Goal: Task Accomplishment & Management: Manage account settings

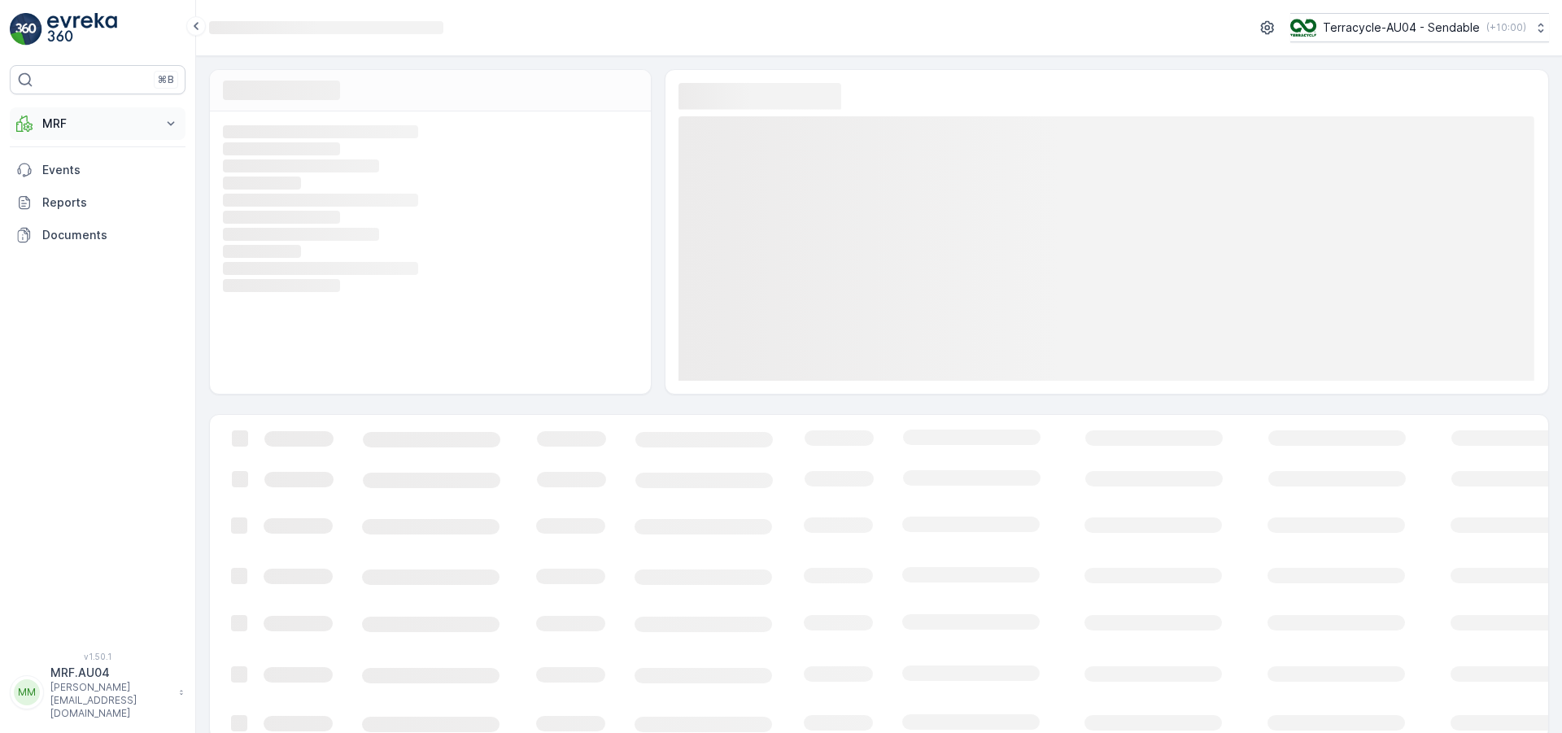
click at [103, 108] on button "MRF" at bounding box center [98, 123] width 176 height 33
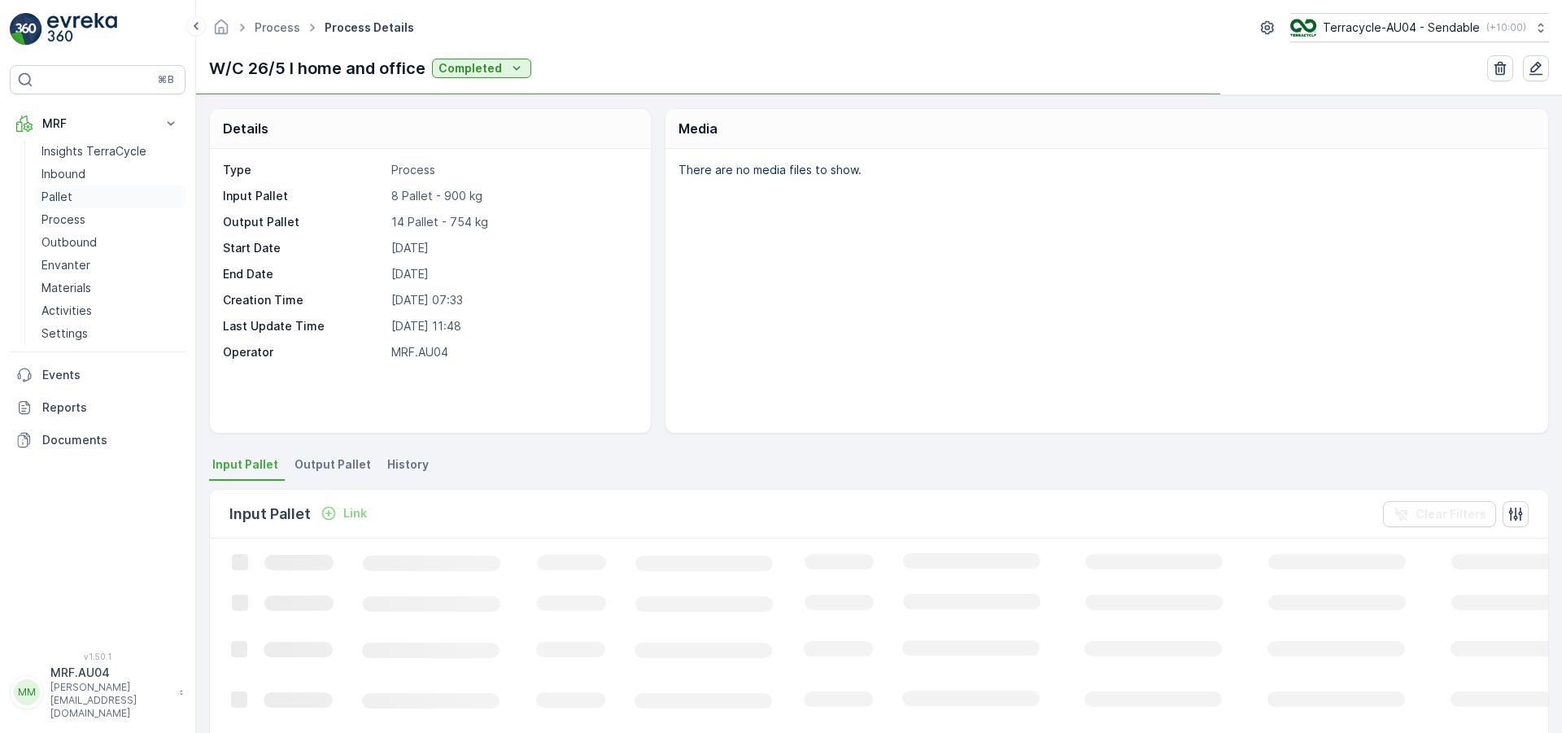
click at [94, 201] on link "Pallet" at bounding box center [110, 197] width 151 height 23
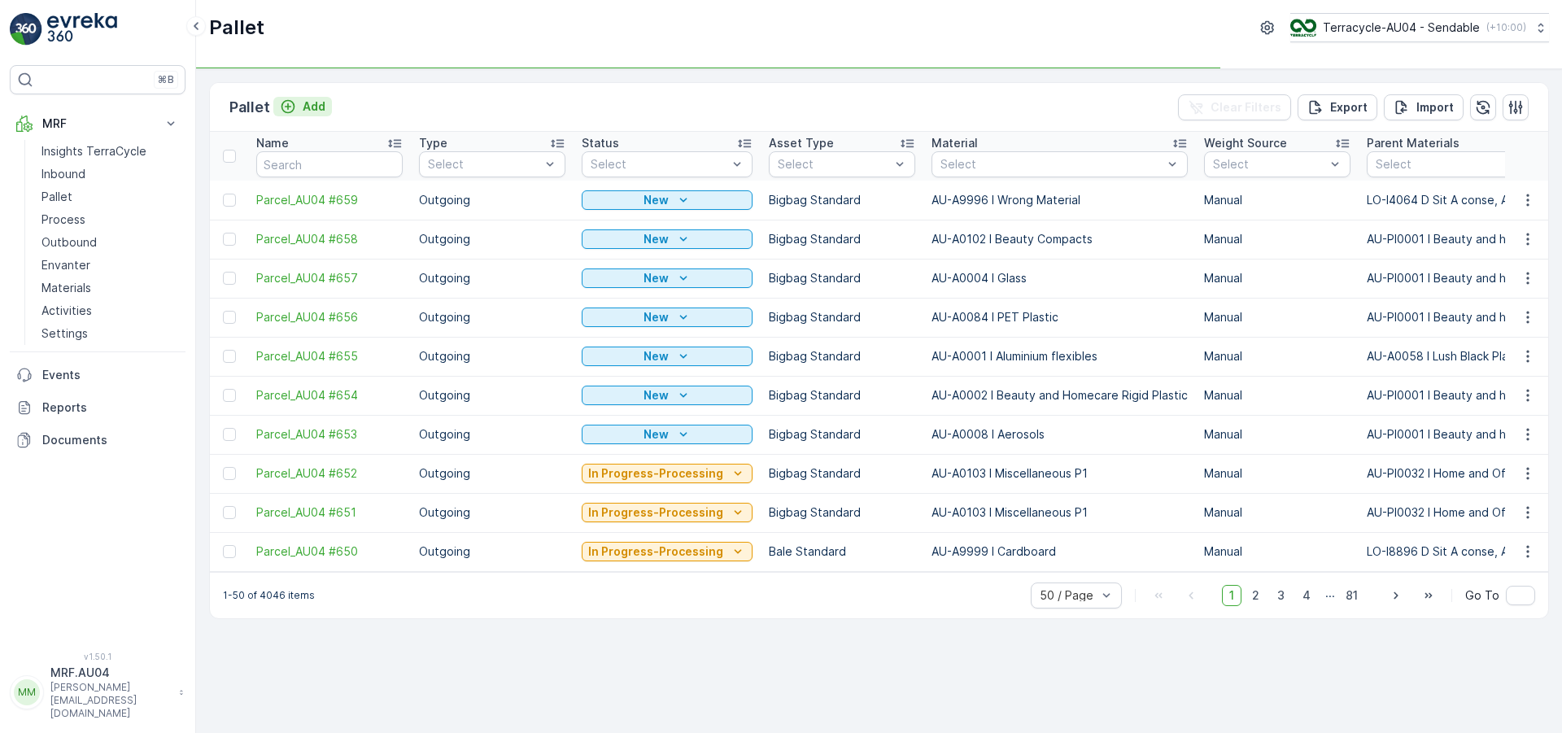
click at [303, 103] on p "Add" at bounding box center [314, 106] width 23 height 16
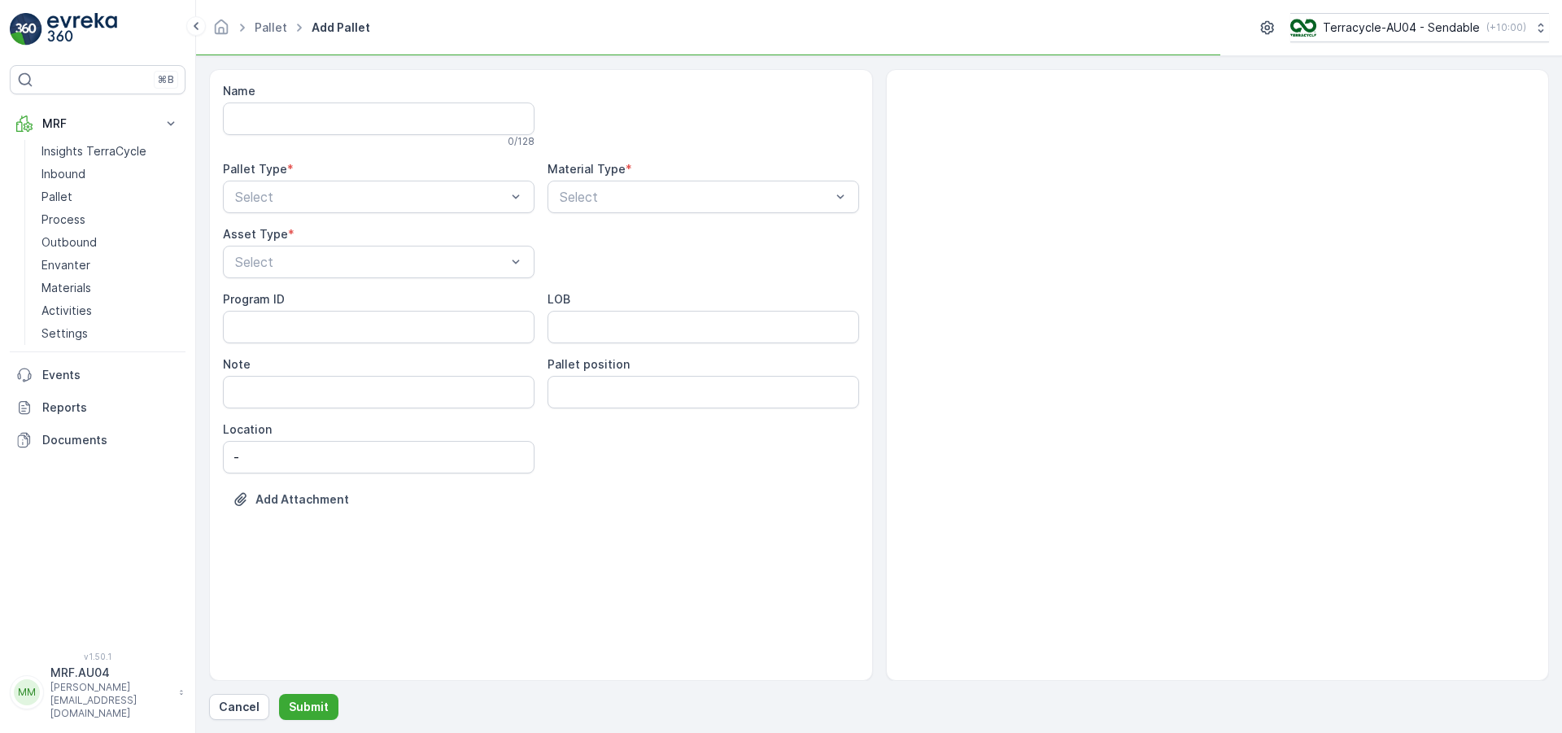
click at [359, 180] on div "Pallet Type * Select" at bounding box center [379, 187] width 312 height 52
click at [360, 254] on div "Outgoing" at bounding box center [379, 265] width 312 height 28
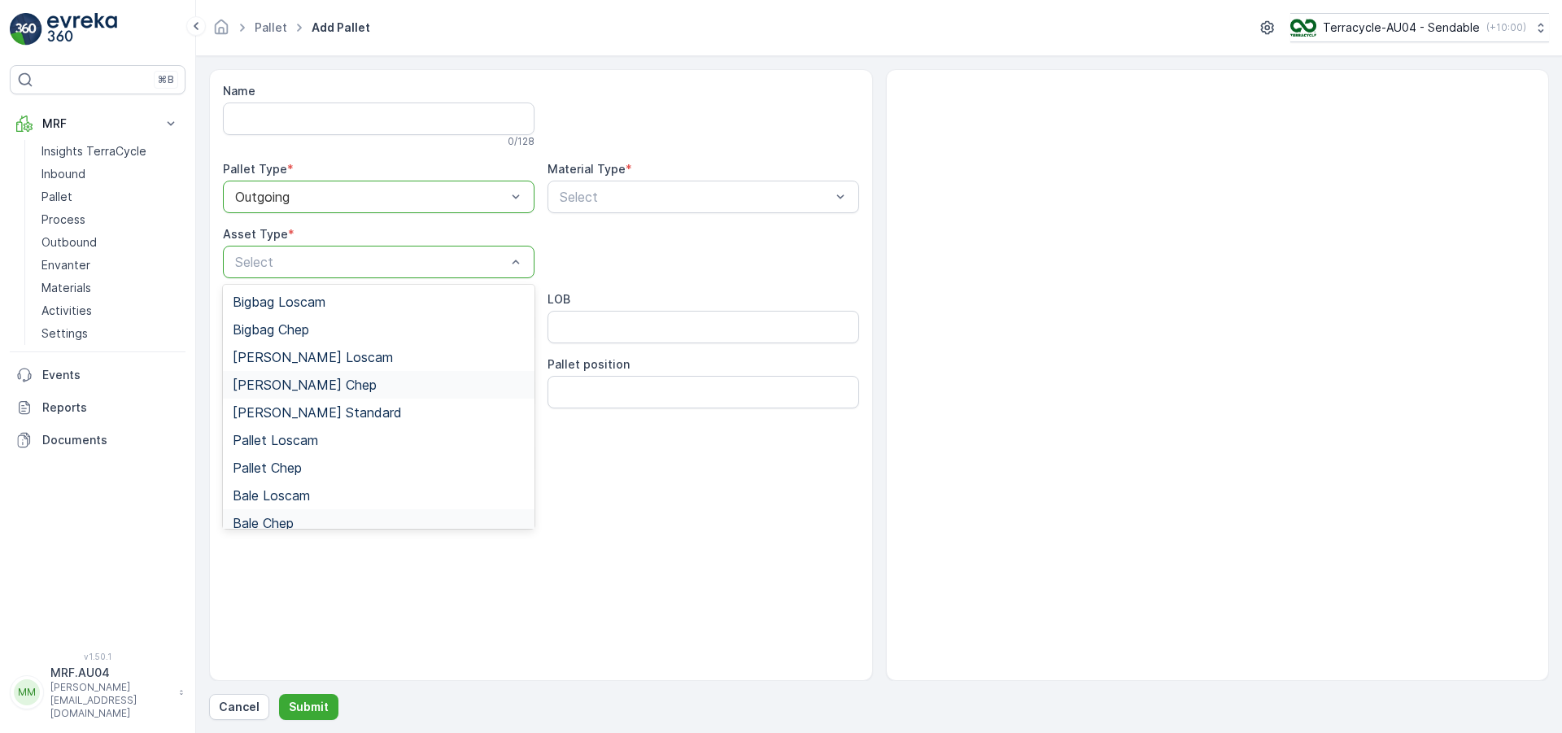
scroll to position [150, 0]
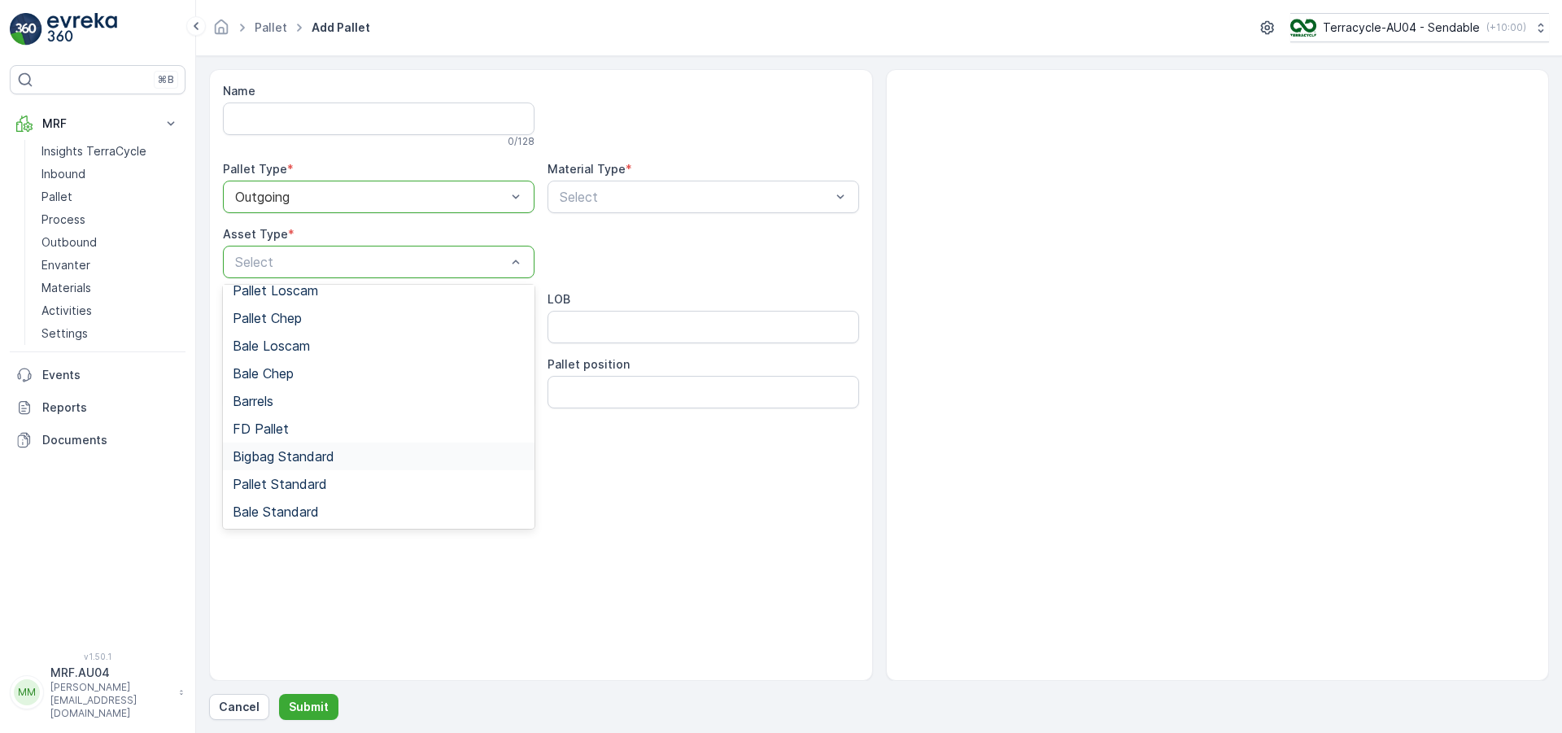
click at [337, 456] on div "Bigbag Standard" at bounding box center [379, 456] width 292 height 15
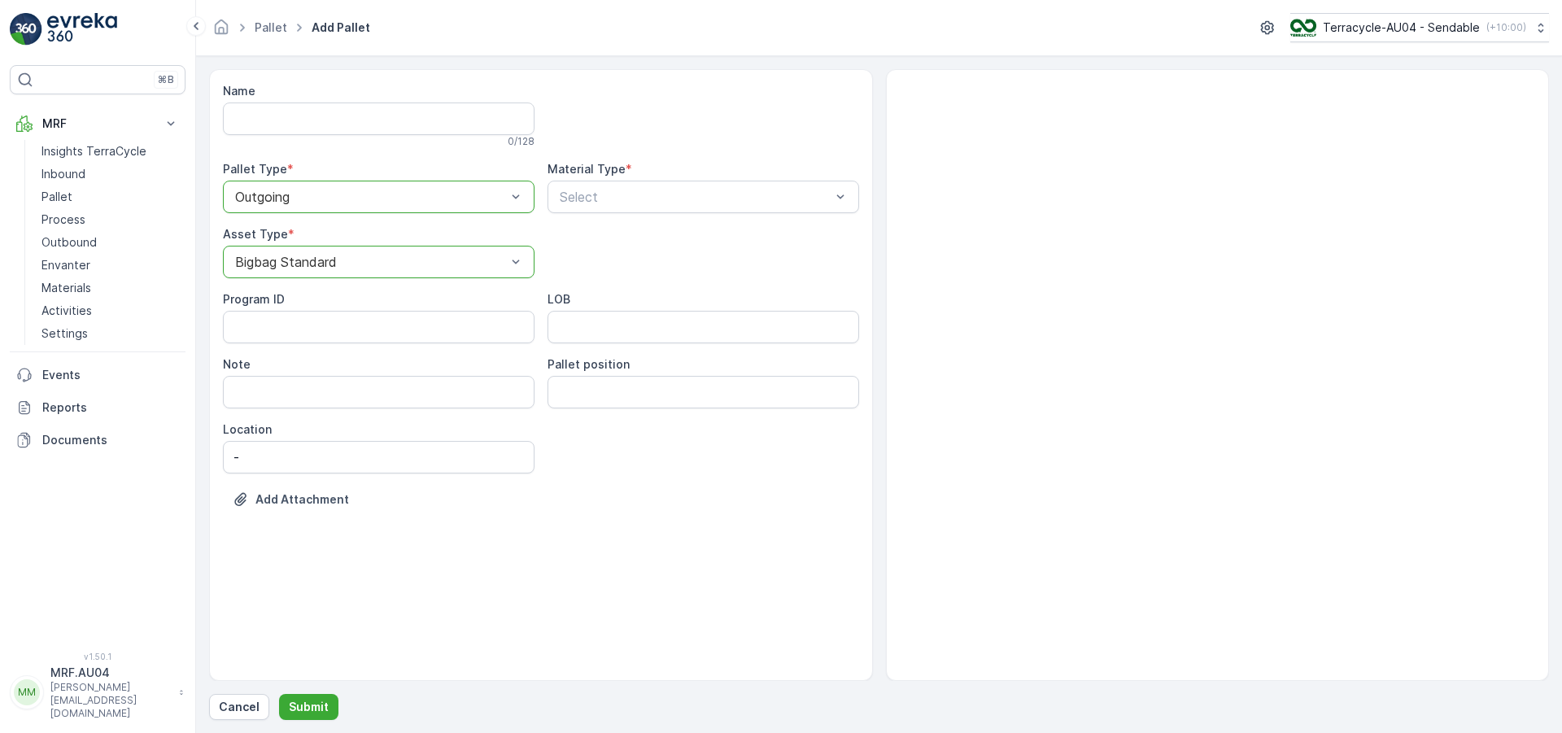
click at [714, 215] on div "Name 0 / 128 Pallet Type * option Outgoing, selected. Outgoing Material Type * …" at bounding box center [541, 307] width 636 height 449
click at [709, 204] on p "Select" at bounding box center [695, 197] width 271 height 20
type input "fi"
click at [709, 204] on div "Select" at bounding box center [704, 197] width 312 height 33
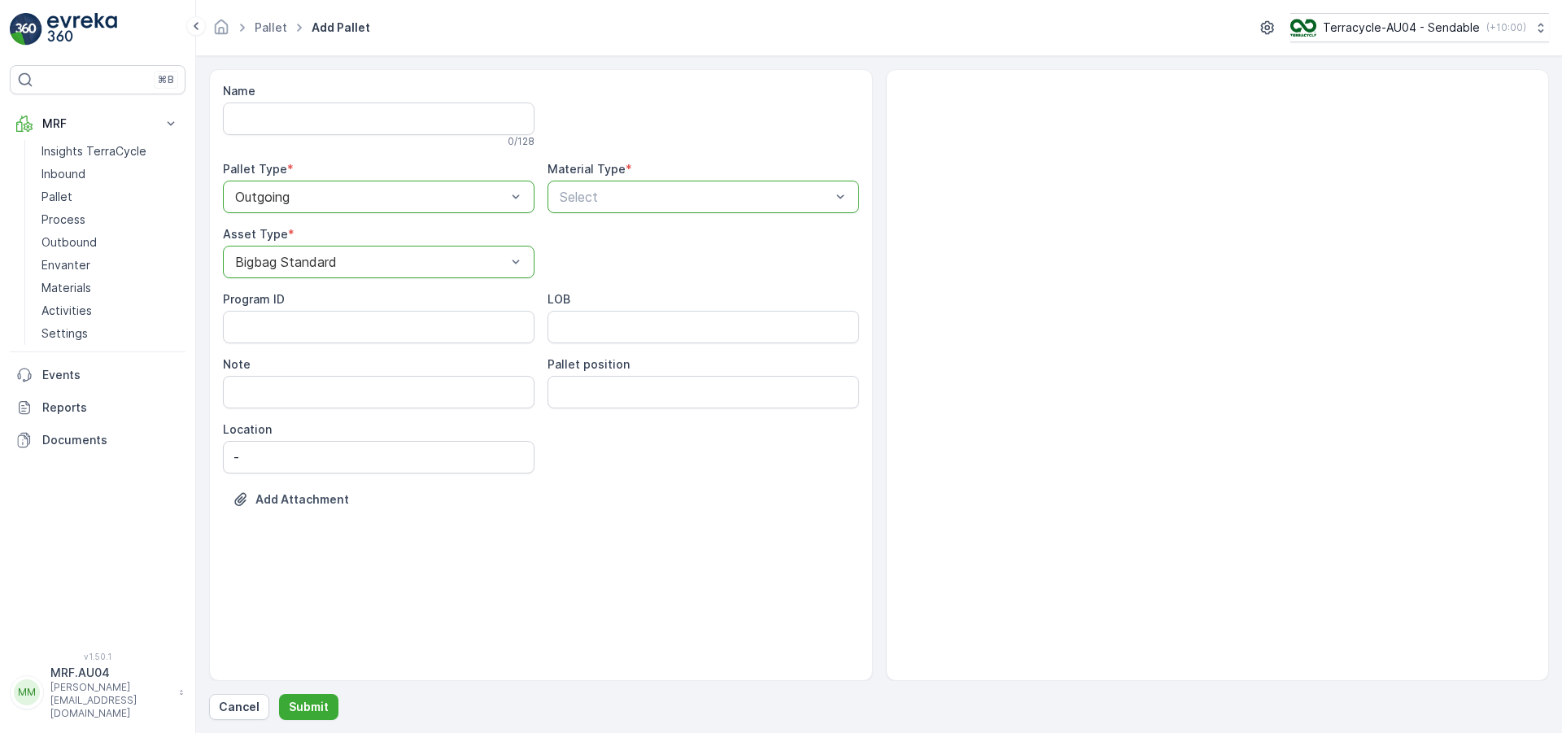
click at [709, 204] on p "Select" at bounding box center [695, 197] width 271 height 20
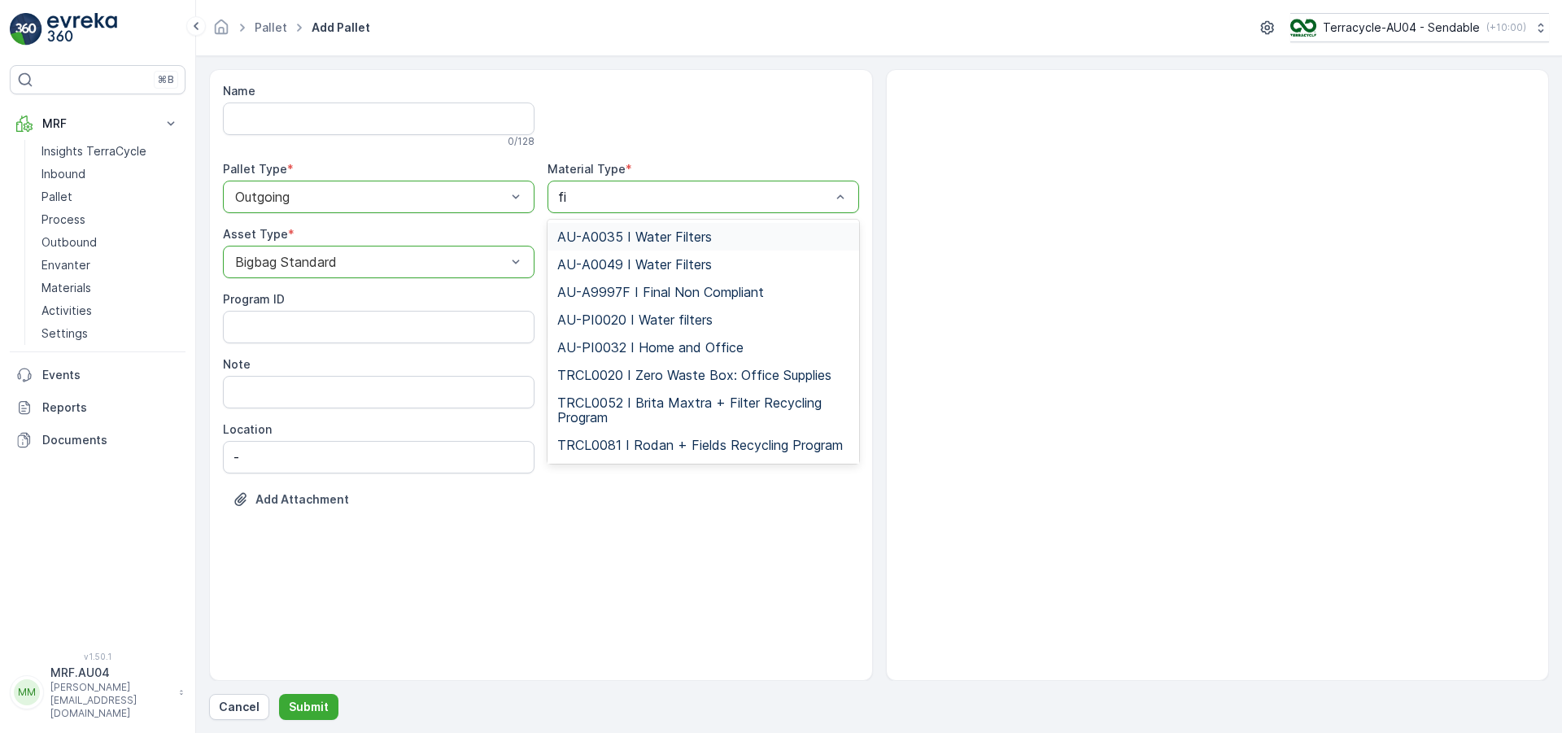
type input "fin"
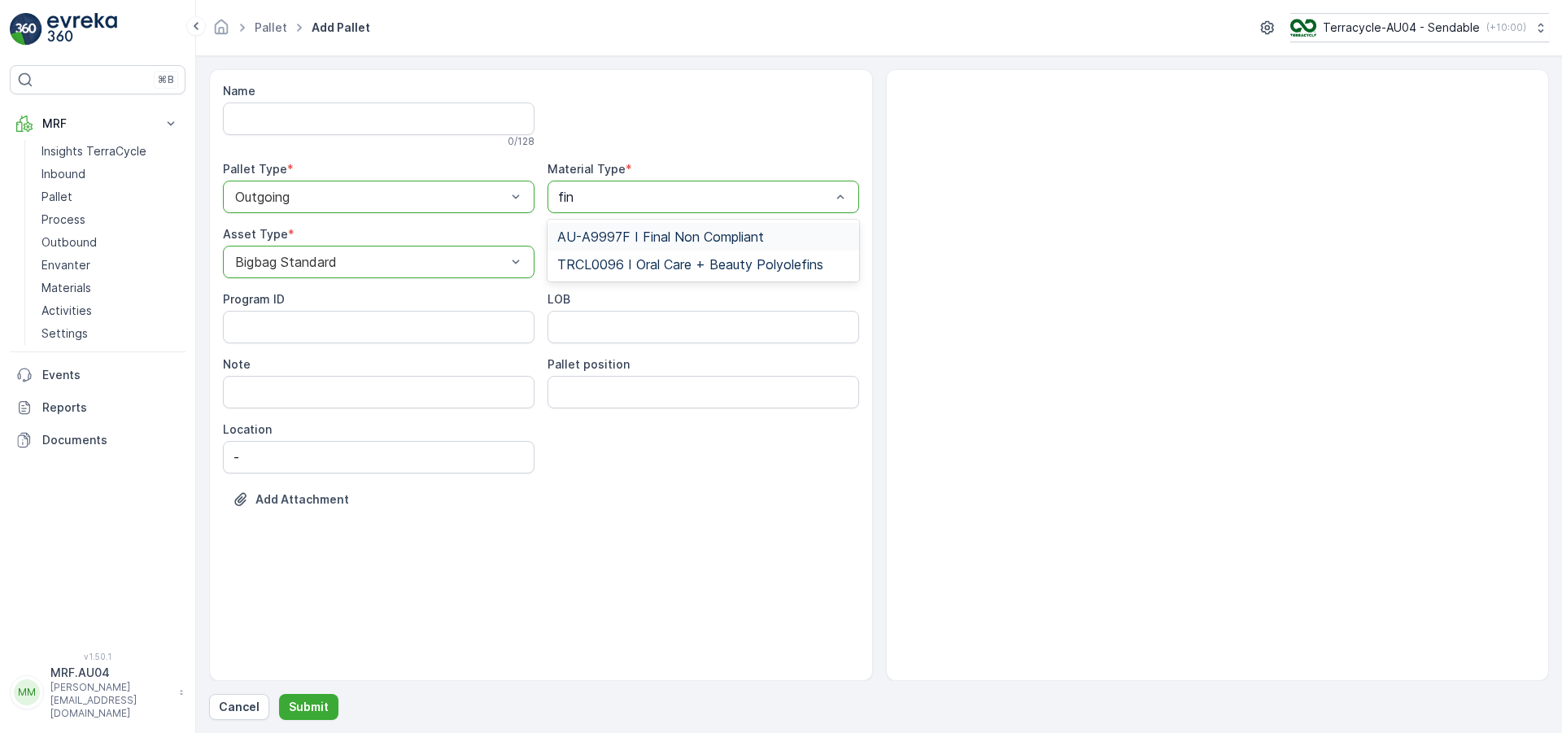
click at [730, 231] on span "AU-A9997F I Final Non Compliant" at bounding box center [660, 236] width 207 height 15
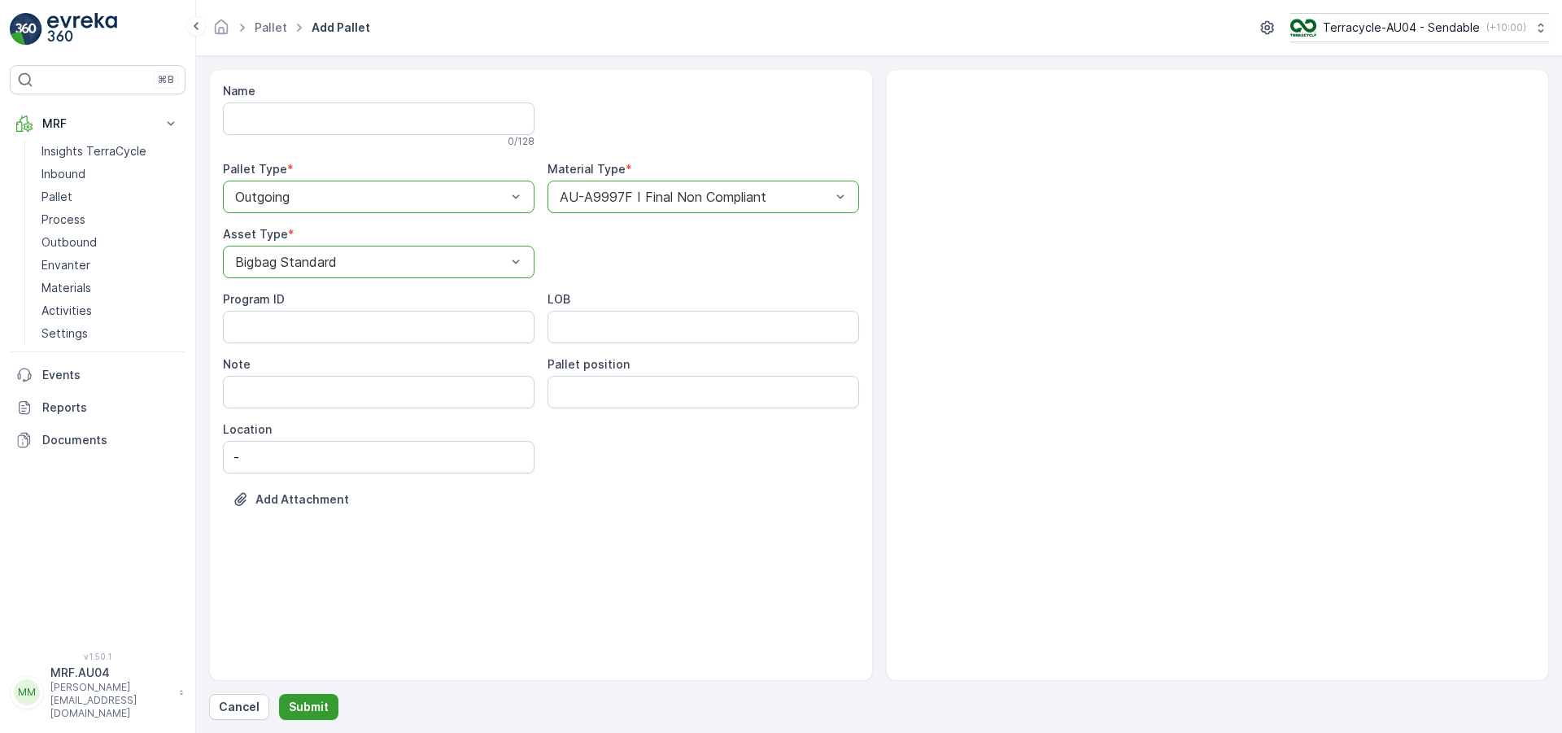
click at [326, 705] on button "Submit" at bounding box center [308, 707] width 59 height 26
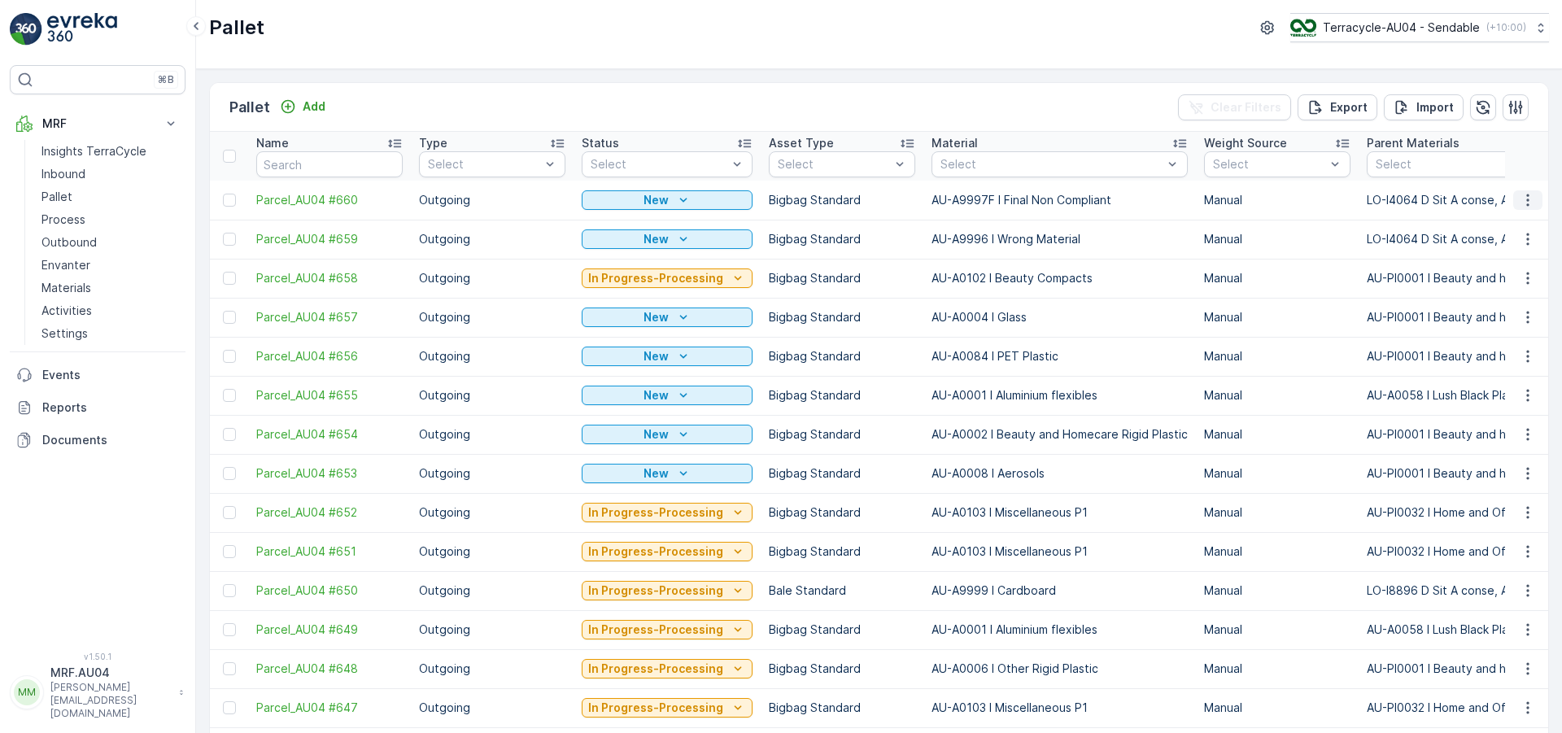
click at [1525, 203] on icon "button" at bounding box center [1528, 200] width 16 height 16
click at [1509, 247] on span "Edit Pallet" at bounding box center [1488, 247] width 55 height 16
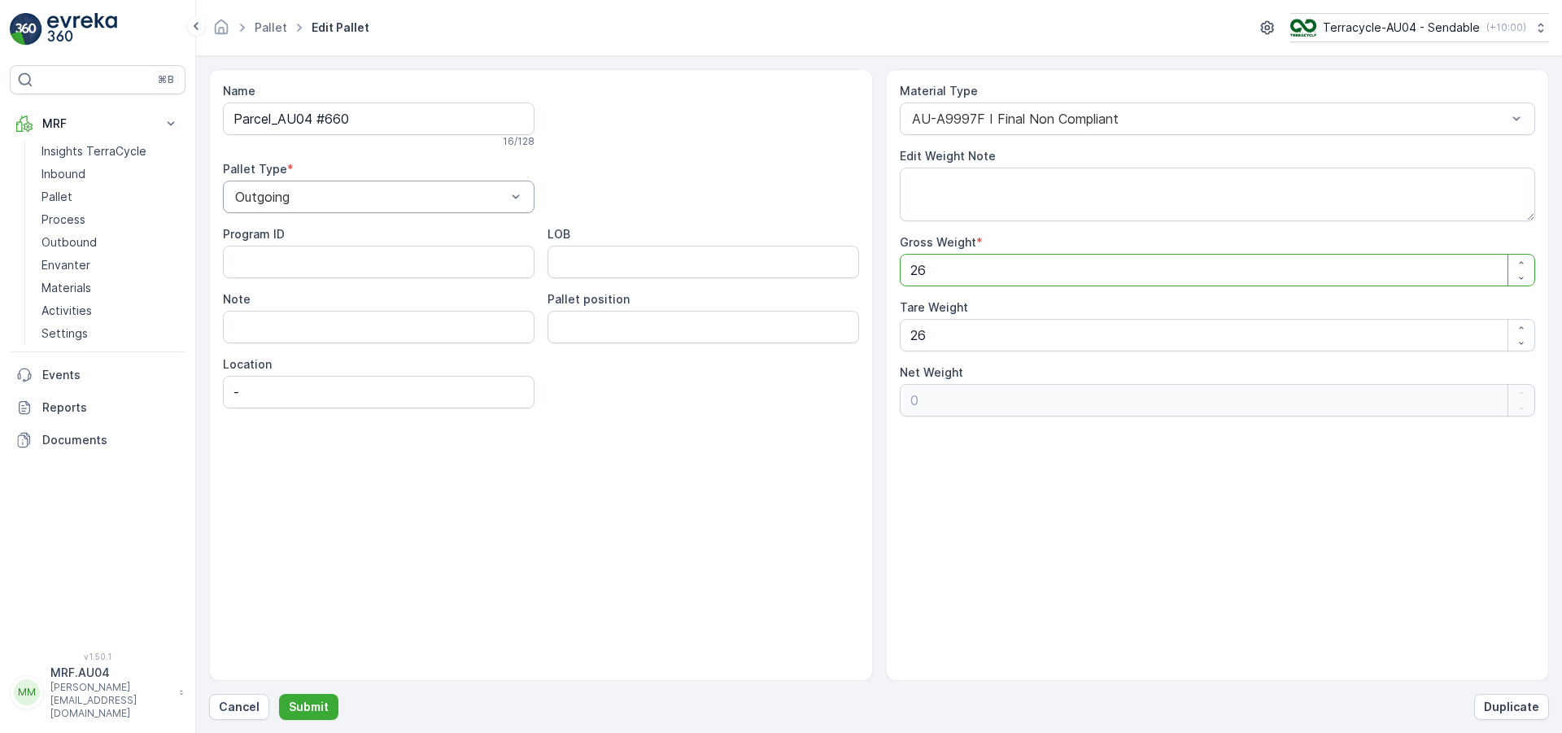
drag, startPoint x: 952, startPoint y: 269, endPoint x: 521, endPoint y: 198, distance: 437.1
click at [531, 204] on div "Name Parcel_AU04 #660 16 / 128 Pallet Type * Outgoing Program ID LOB Note Palle…" at bounding box center [879, 375] width 1340 height 612
type Weight "3"
type Weight "-23"
type Weight "31"
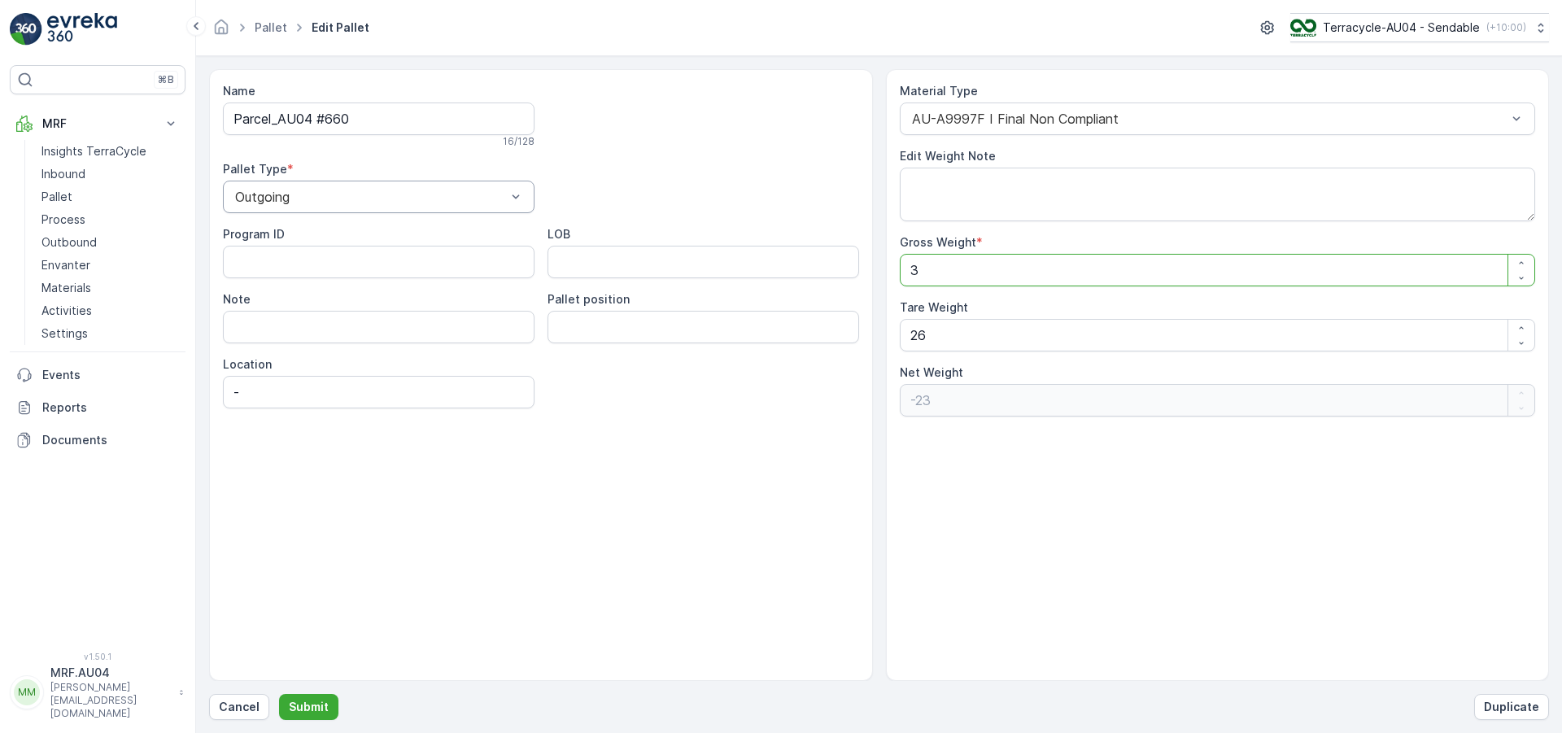
type Weight "5"
type Weight "31"
click at [736, 347] on div "Name Parcel_AU04 #660 16 / 128 Pallet Type * Outgoing Program ID LOB Note Palle…" at bounding box center [879, 375] width 1340 height 612
type Weight "3"
type Weight "28"
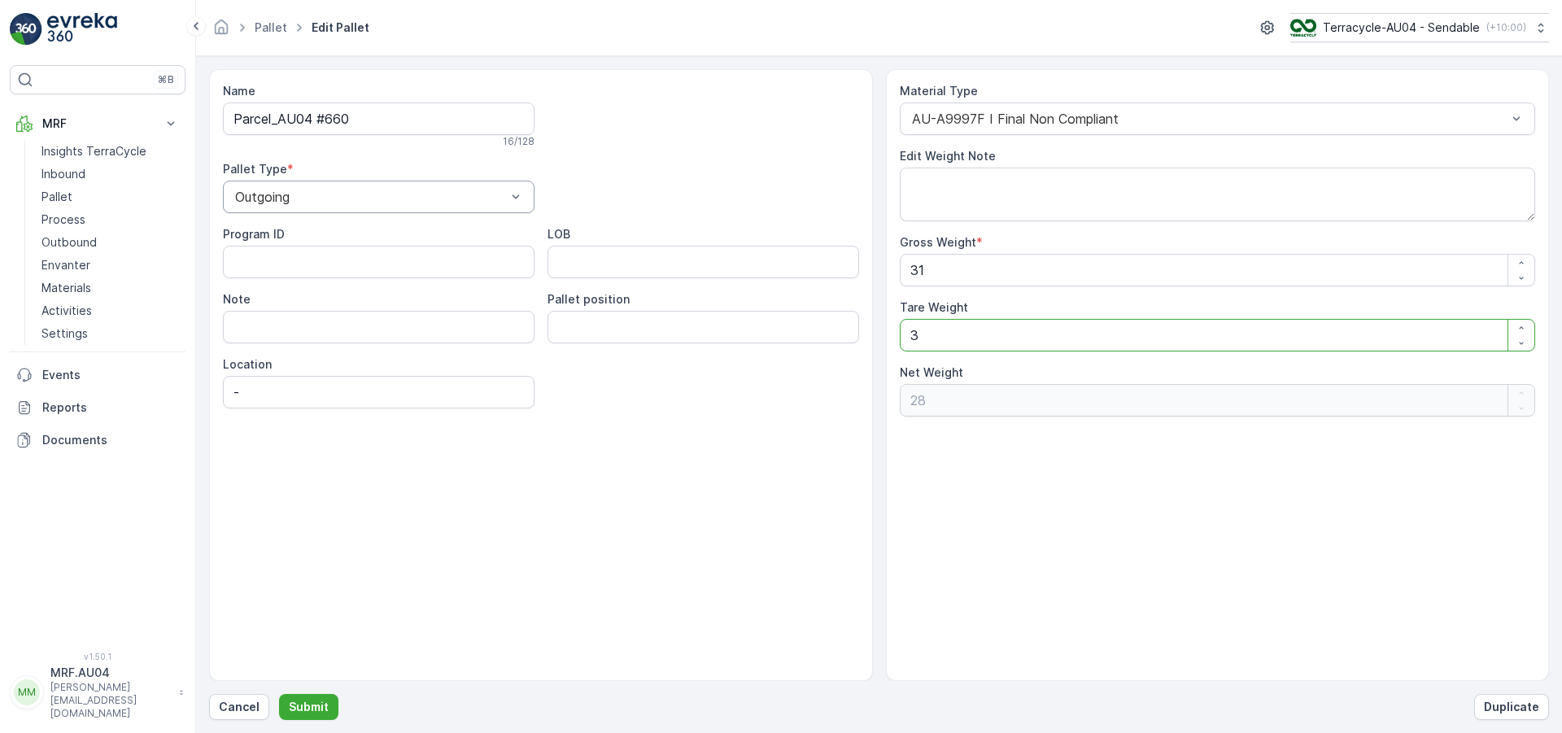
type Weight "31"
type Weight "0"
type Weight "31"
click at [289, 697] on button "Submit" at bounding box center [308, 707] width 59 height 26
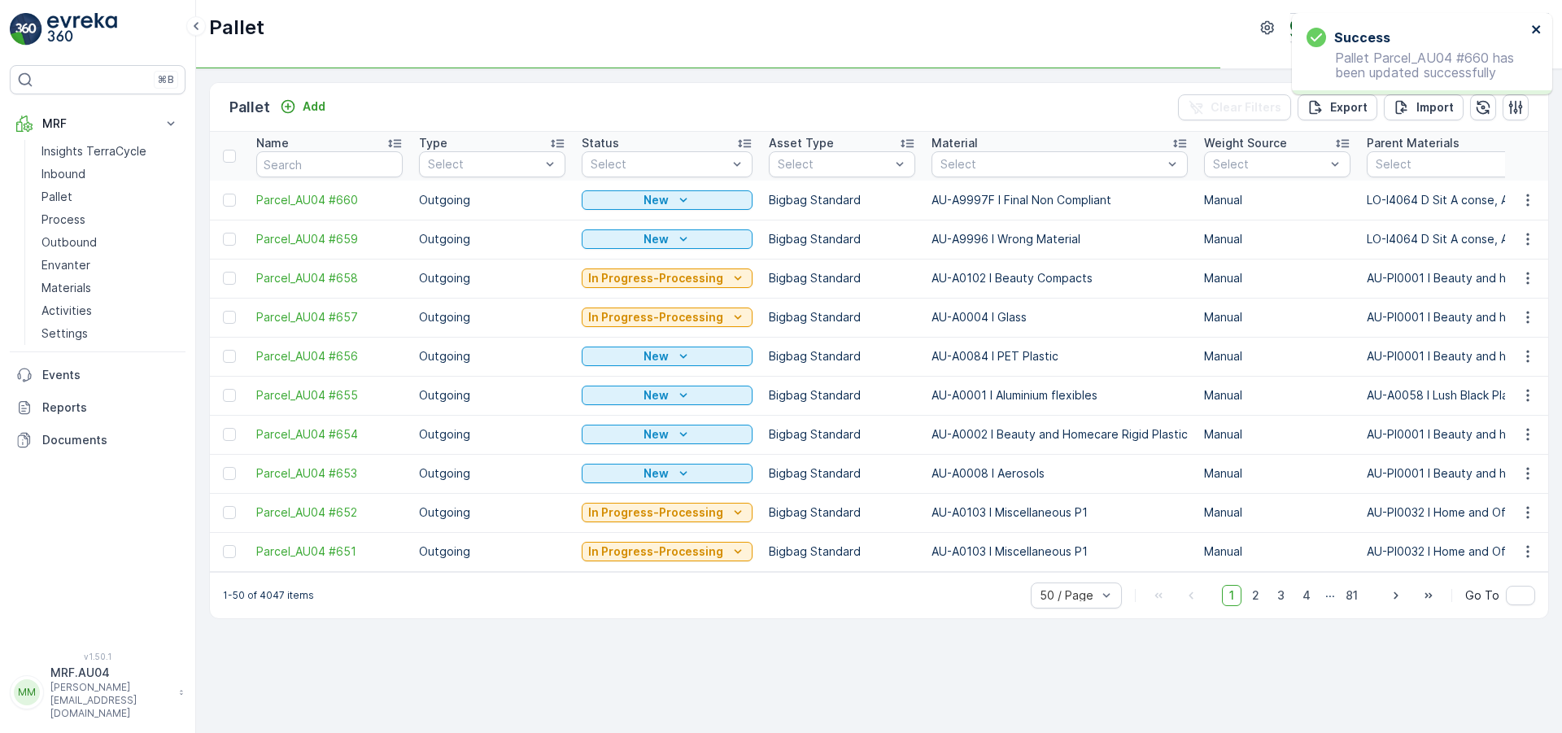
click at [1538, 31] on icon "close" at bounding box center [1536, 29] width 8 height 8
click at [1529, 197] on icon "button" at bounding box center [1528, 200] width 16 height 16
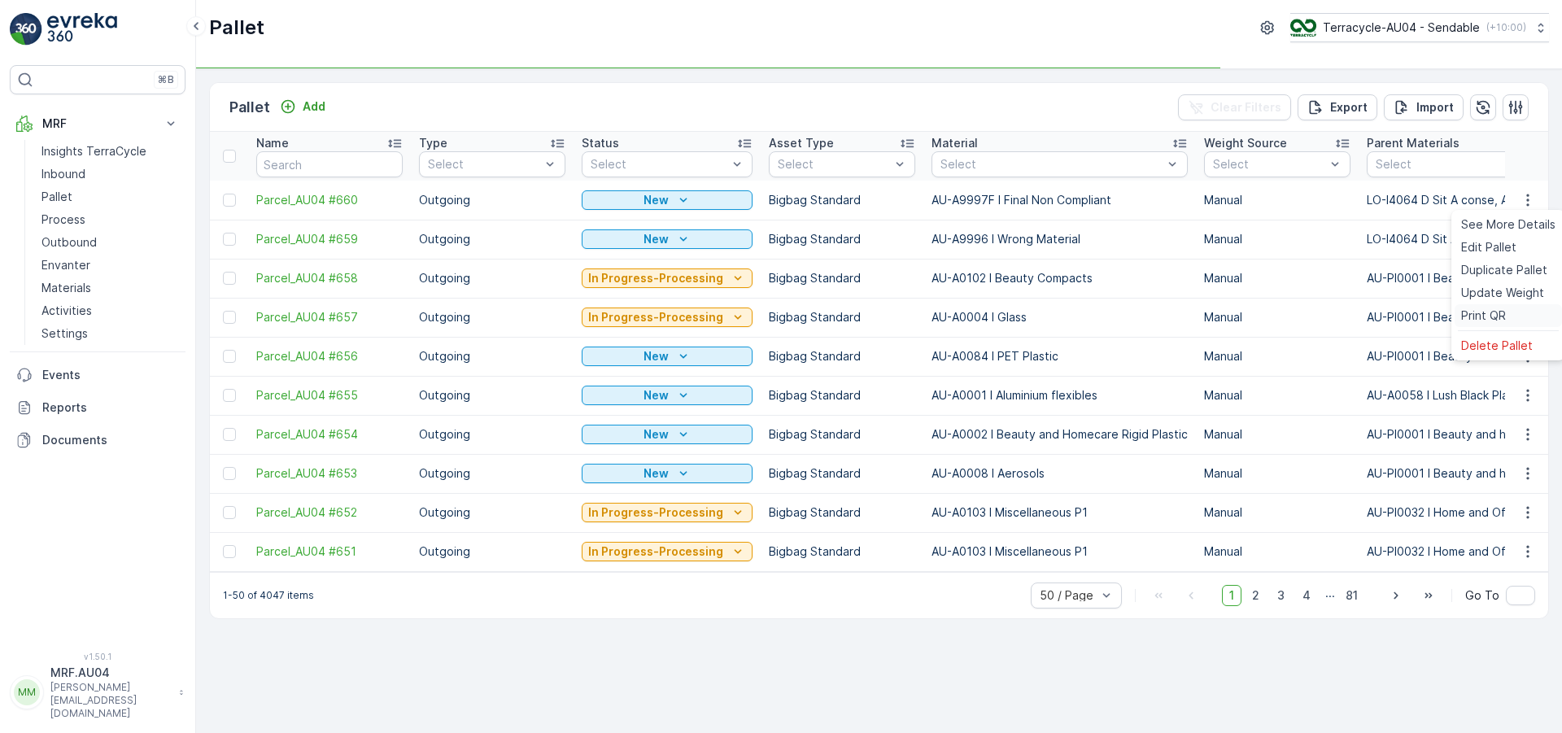
click at [1493, 319] on span "Print QR" at bounding box center [1483, 316] width 45 height 16
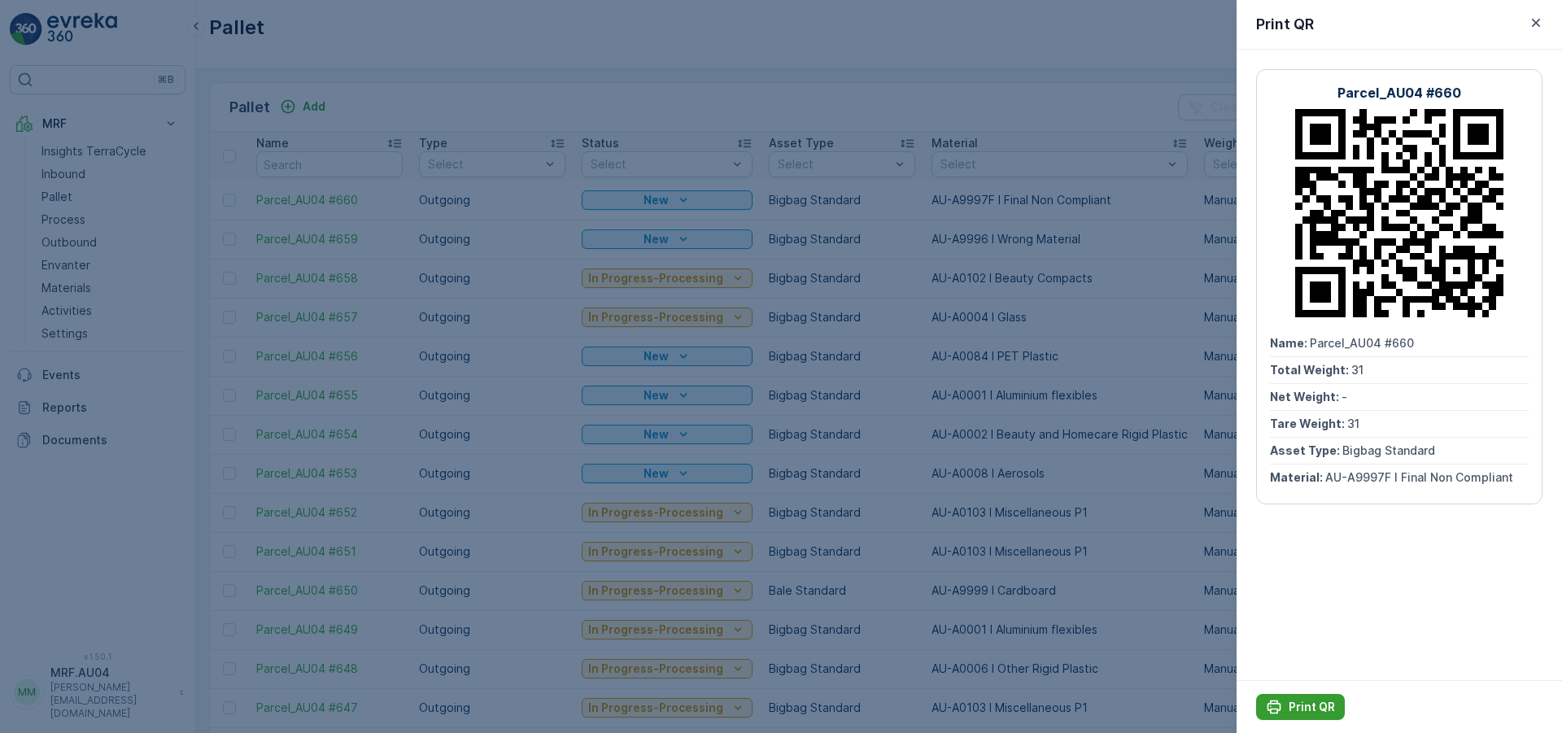
click at [1278, 696] on button "Print QR" at bounding box center [1300, 707] width 89 height 26
click at [323, 99] on div at bounding box center [781, 366] width 1562 height 733
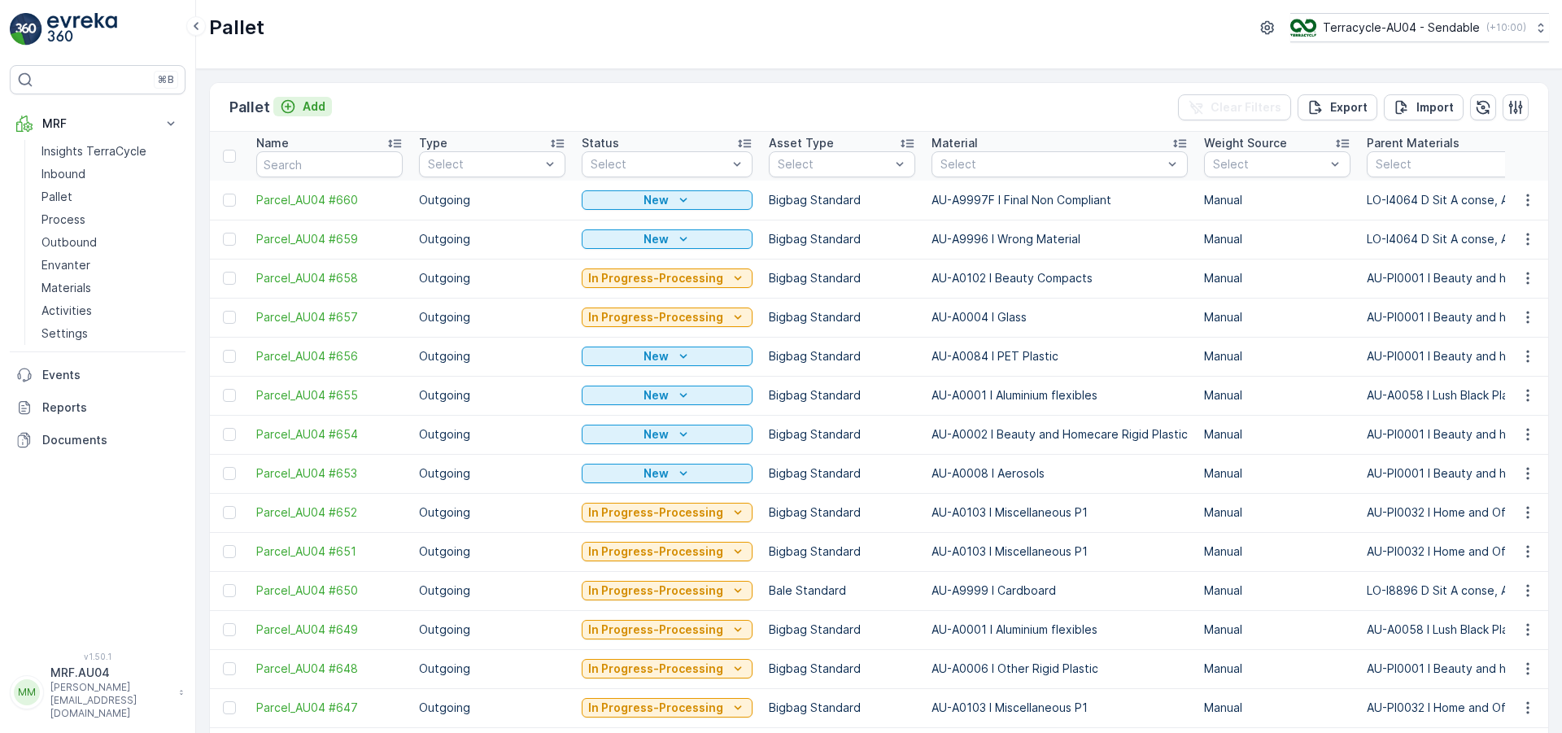
click at [310, 102] on p "Add" at bounding box center [314, 106] width 23 height 16
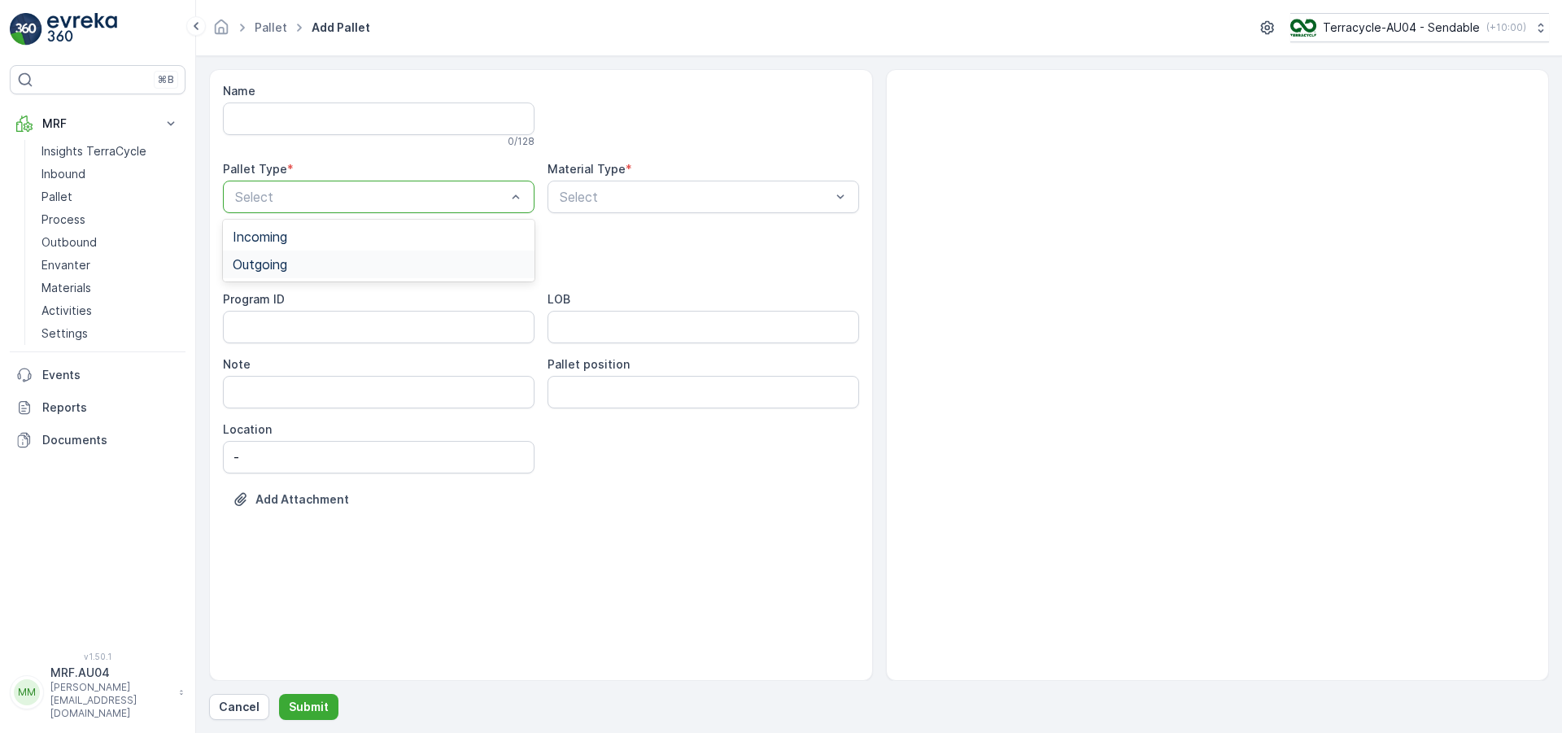
click at [315, 271] on div "Outgoing" at bounding box center [379, 264] width 292 height 15
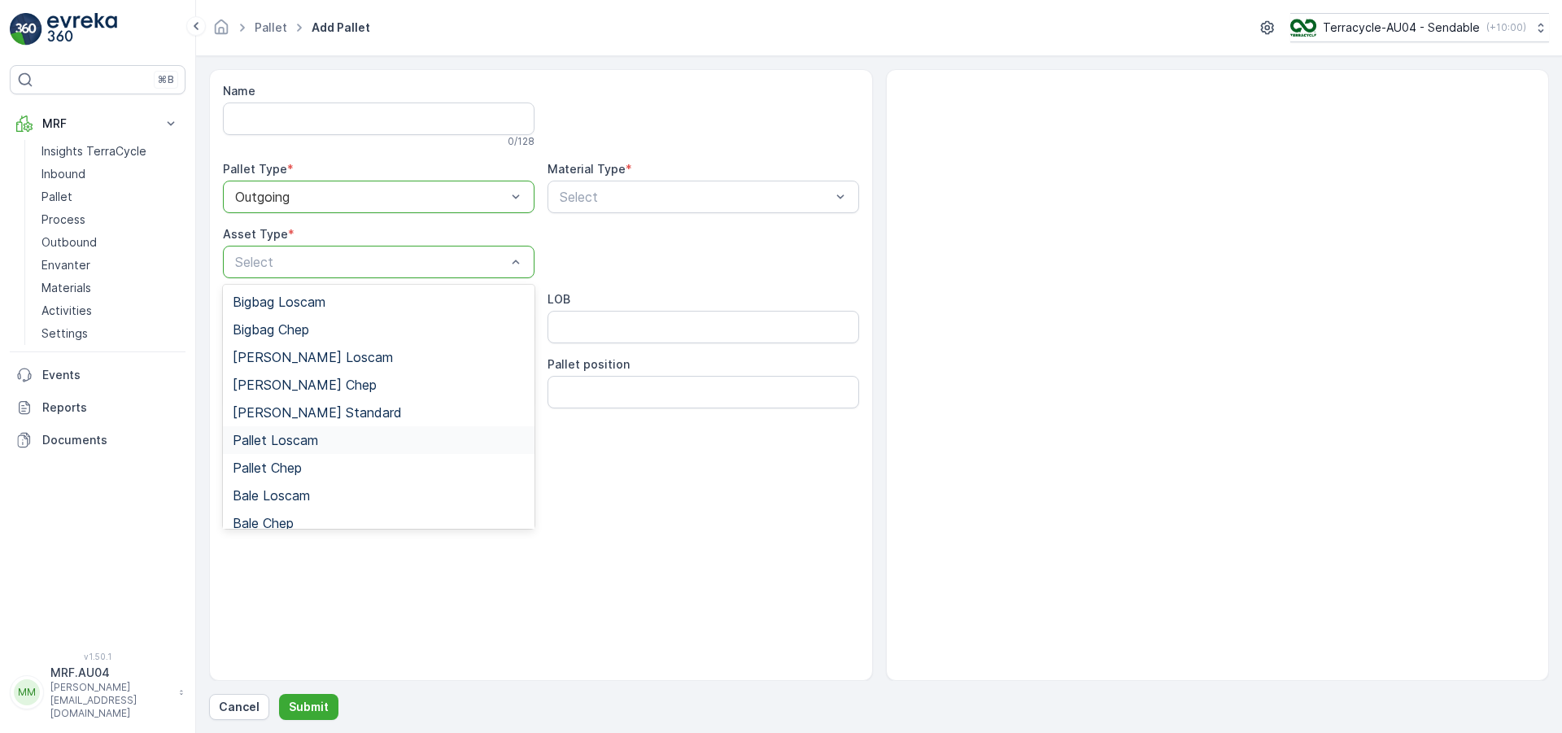
scroll to position [150, 0]
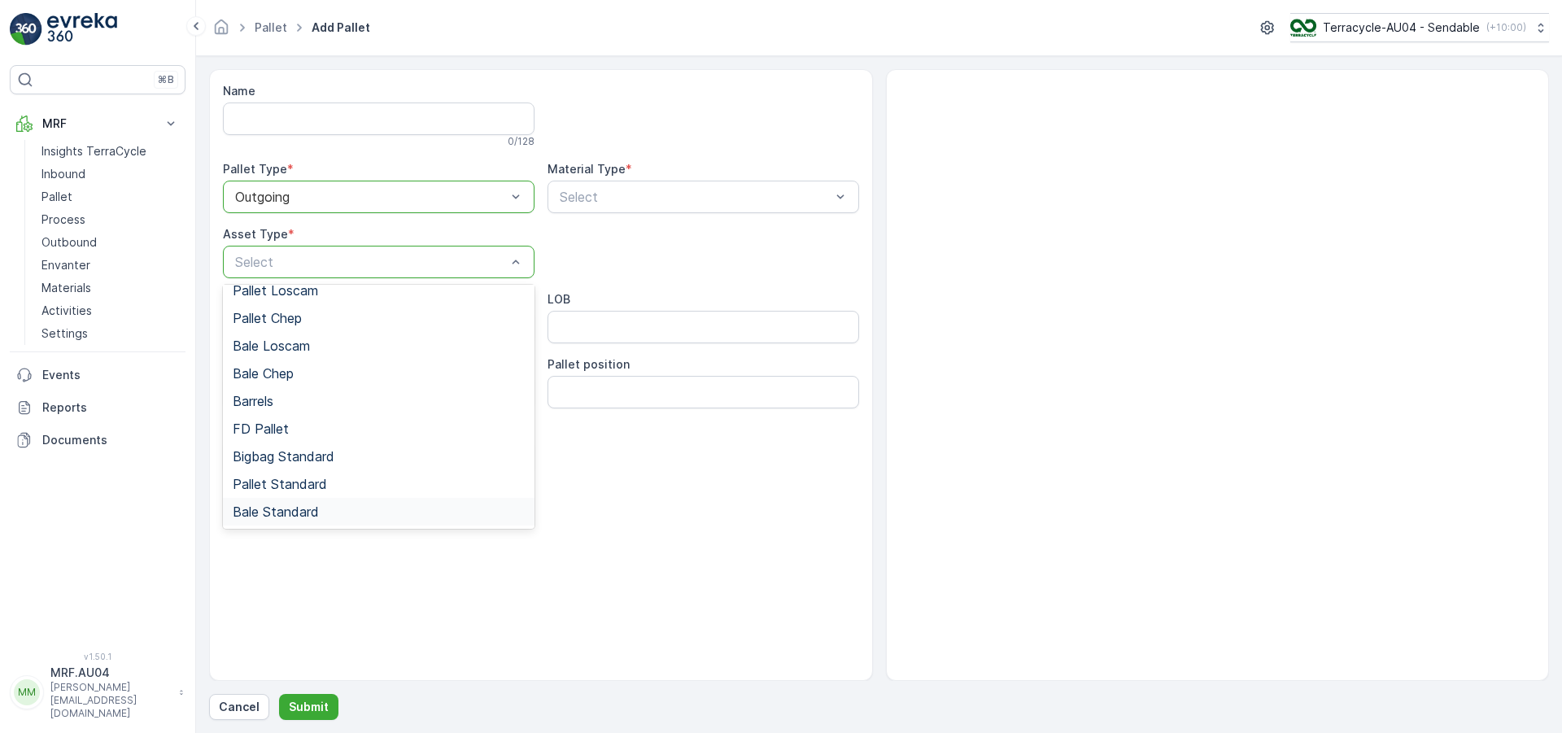
click at [305, 509] on span "Bale Standard" at bounding box center [276, 511] width 86 height 15
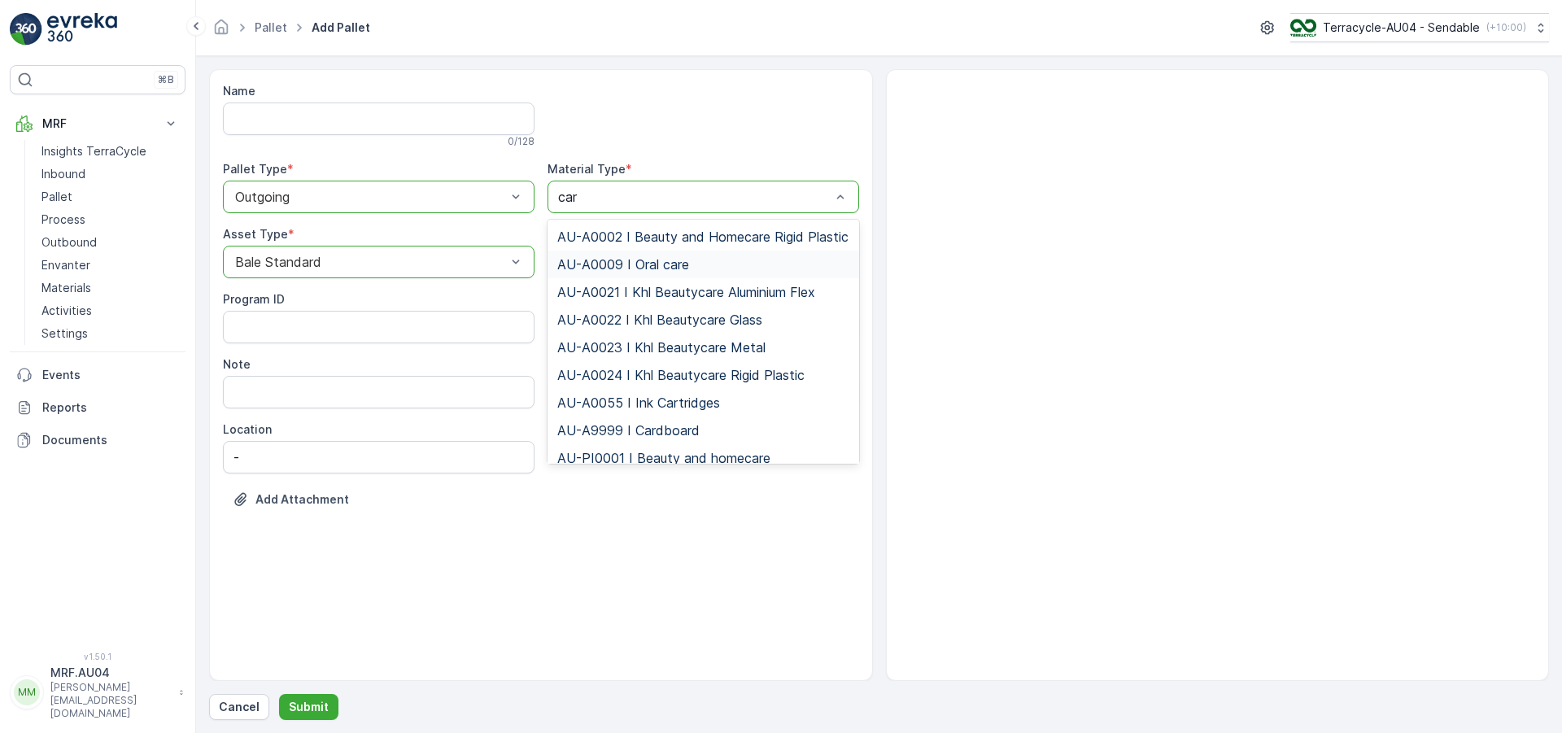
type input "card"
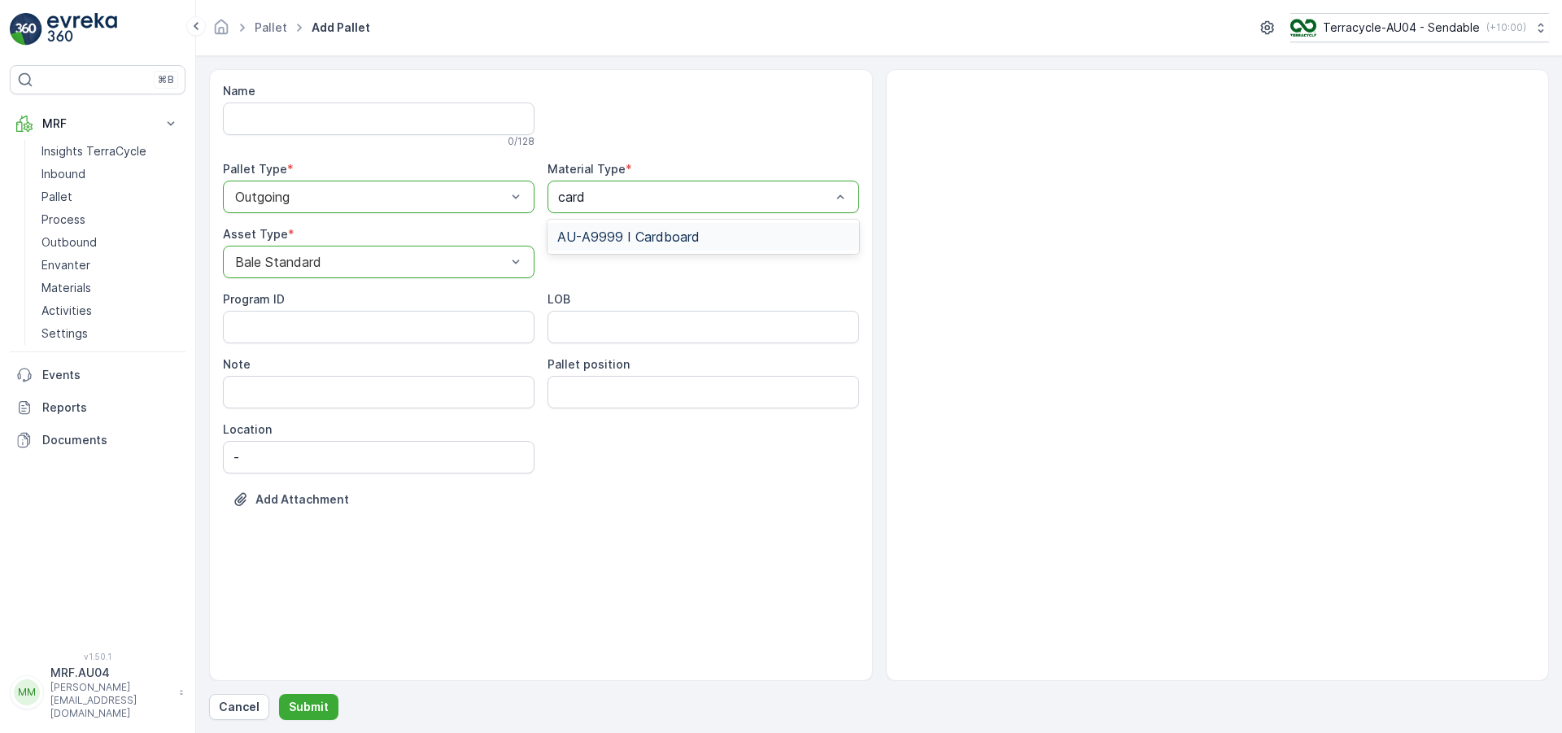
click at [671, 232] on span "AU-A9999 I Cardboard" at bounding box center [628, 236] width 142 height 15
click at [317, 709] on p "Submit" at bounding box center [309, 707] width 40 height 16
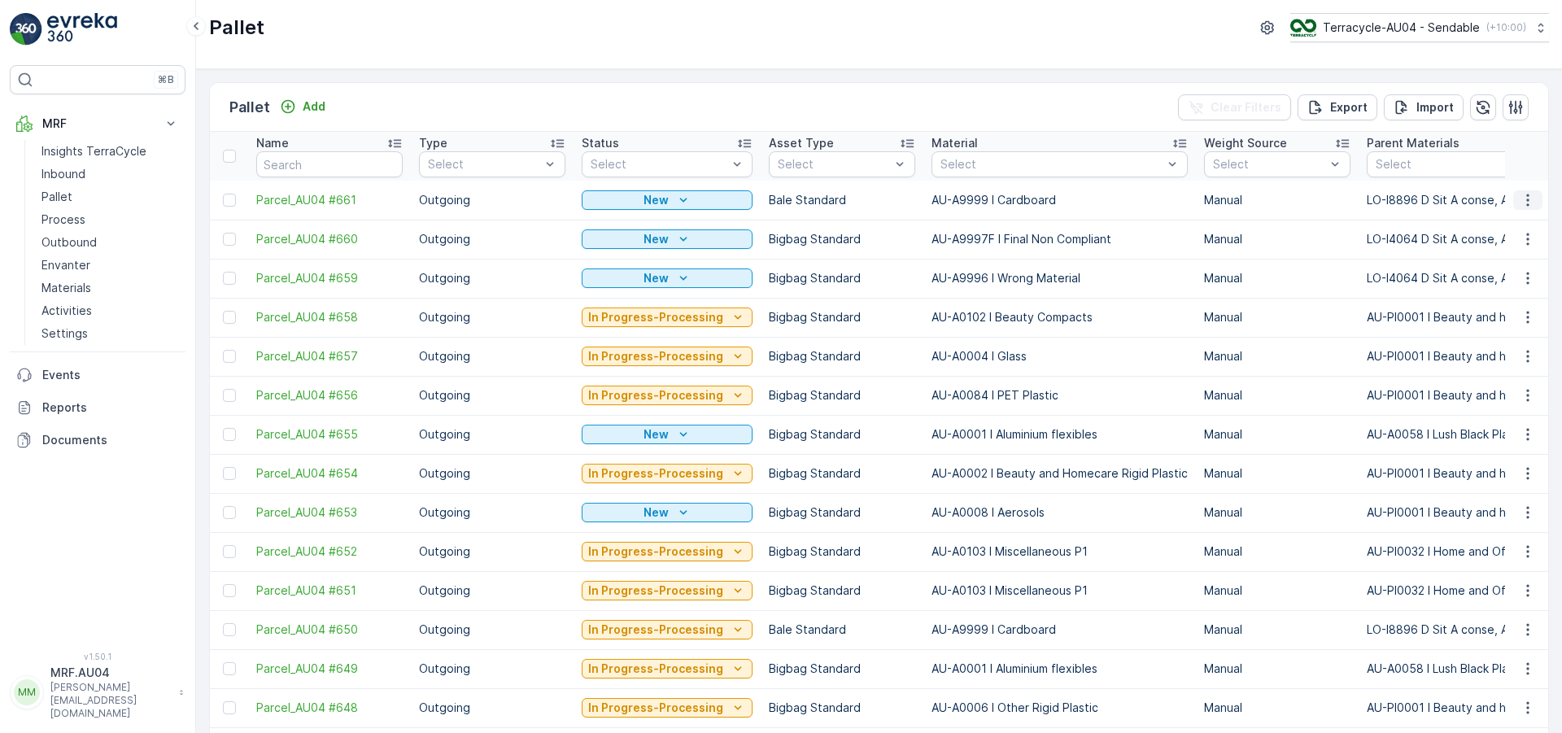
click at [1526, 199] on icon "button" at bounding box center [1528, 200] width 16 height 16
click at [1491, 313] on span "Print QR" at bounding box center [1483, 316] width 45 height 16
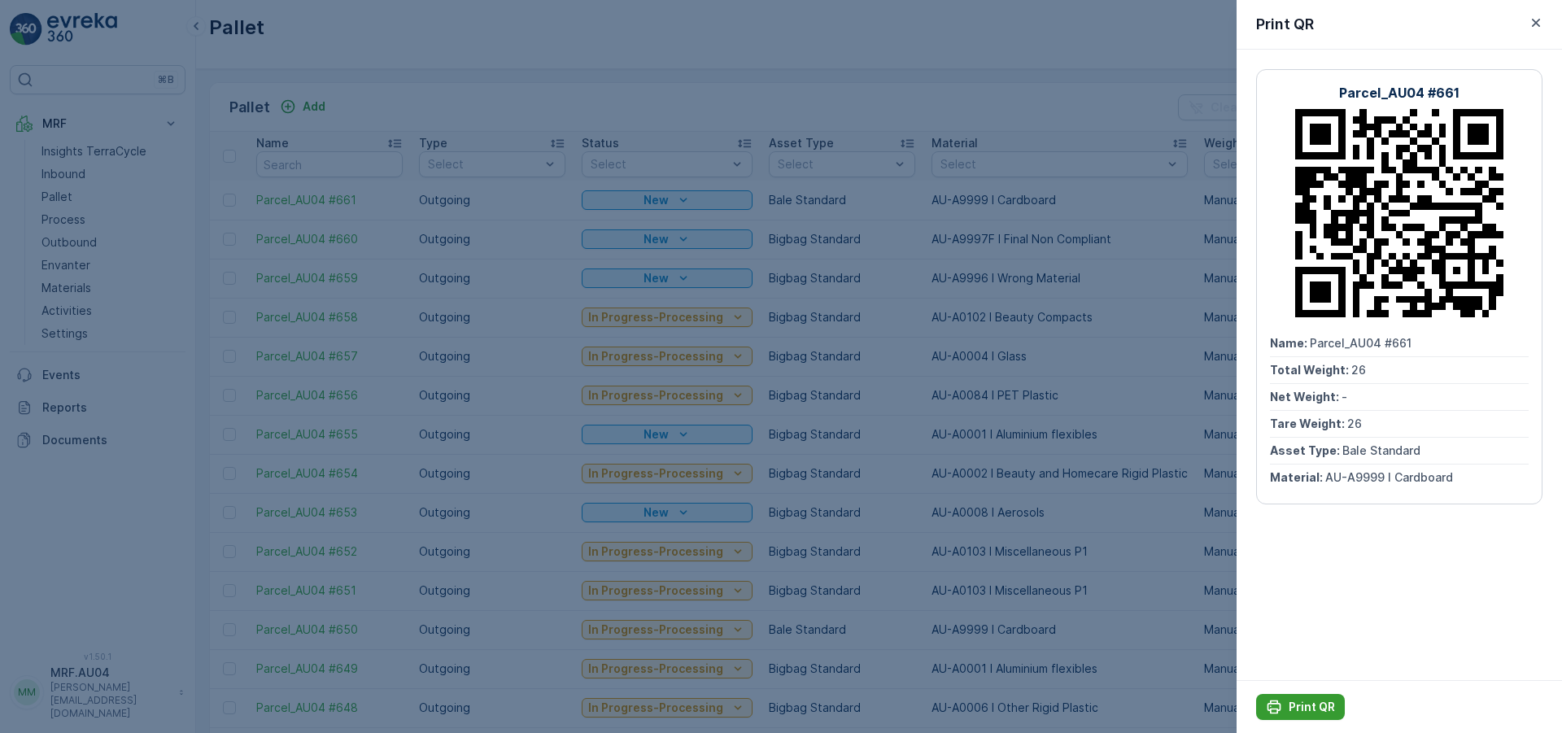
click at [1309, 706] on p "Print QR" at bounding box center [1312, 707] width 46 height 16
click at [187, 94] on div at bounding box center [781, 366] width 1562 height 733
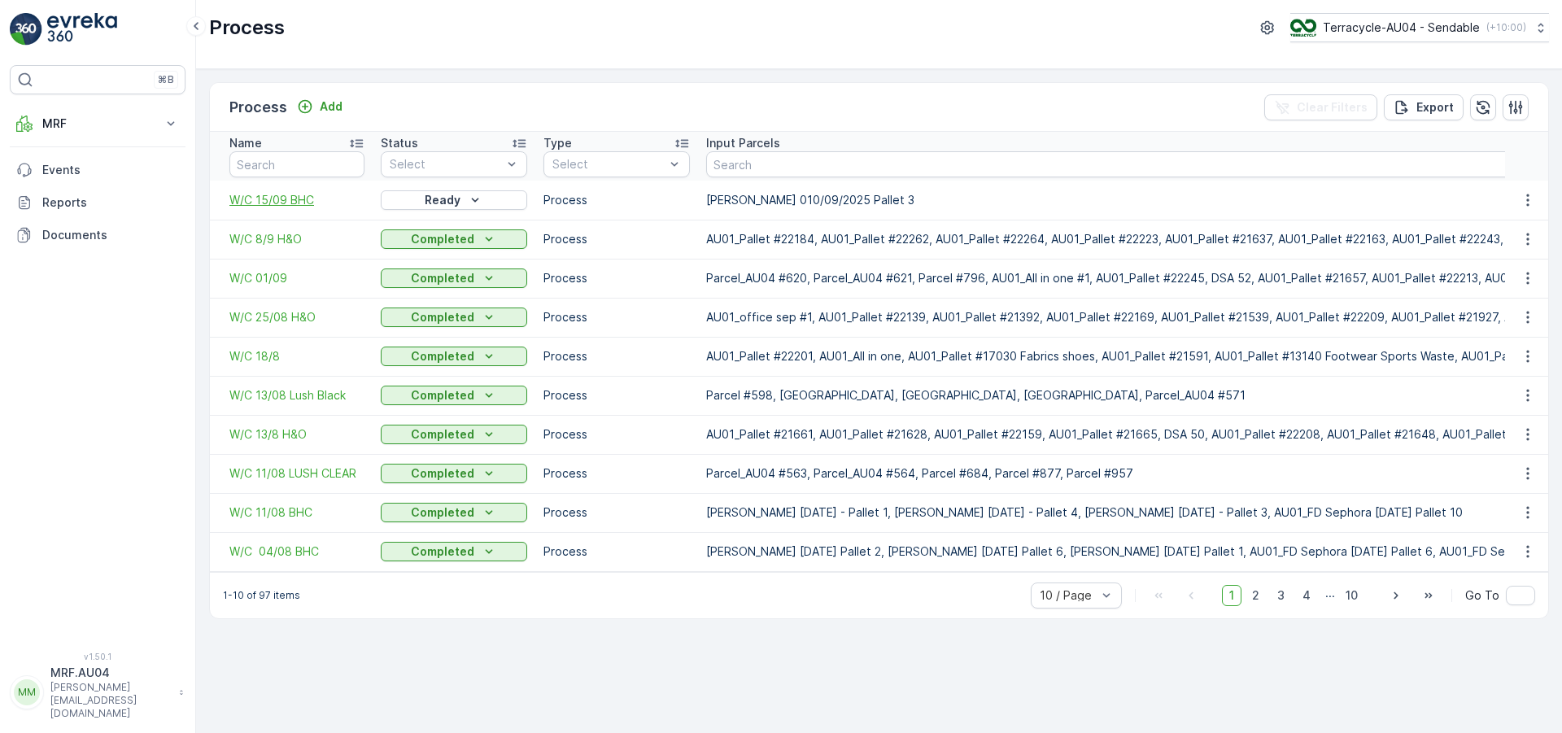
click at [299, 203] on span "W/C 15/09 BHC" at bounding box center [296, 200] width 135 height 16
